Goal: Information Seeking & Learning: Learn about a topic

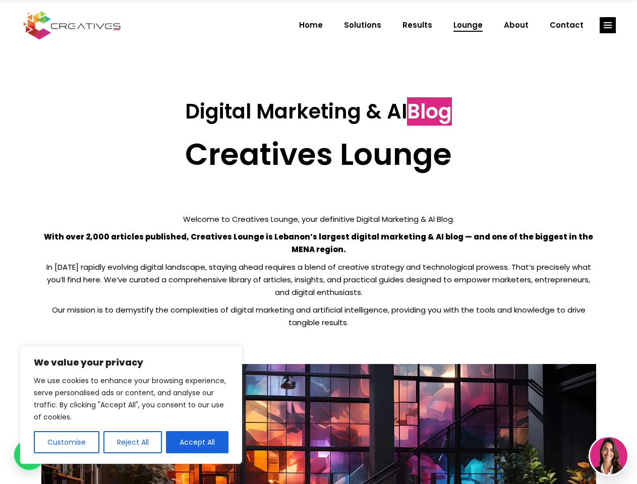
click at [318, 242] on p "With over 2,000 articles published, Creatives Lounge is Lebanon’s largest digit…" at bounding box center [318, 242] width 554 height 25
click at [66, 442] on button "Customise" at bounding box center [67, 442] width 66 height 22
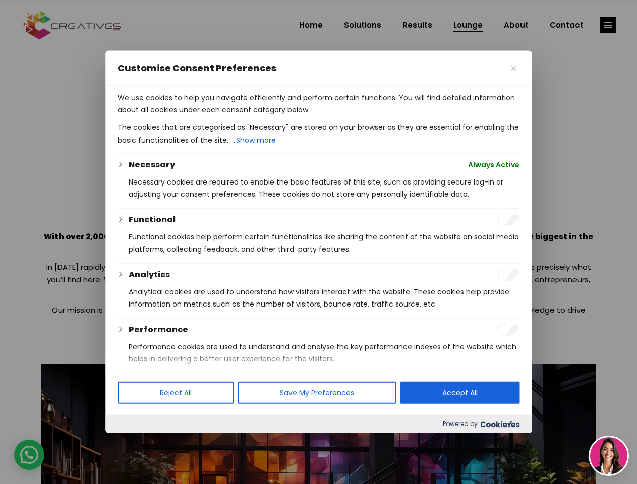
click at [132, 442] on div at bounding box center [318, 242] width 637 height 484
click at [197, 116] on p "We use cookies to help you navigate efficiently and perform certain functions. …" at bounding box center [318, 104] width 402 height 24
click at [607, 25] on div at bounding box center [318, 242] width 637 height 484
click at [608, 456] on img at bounding box center [608, 455] width 37 height 37
